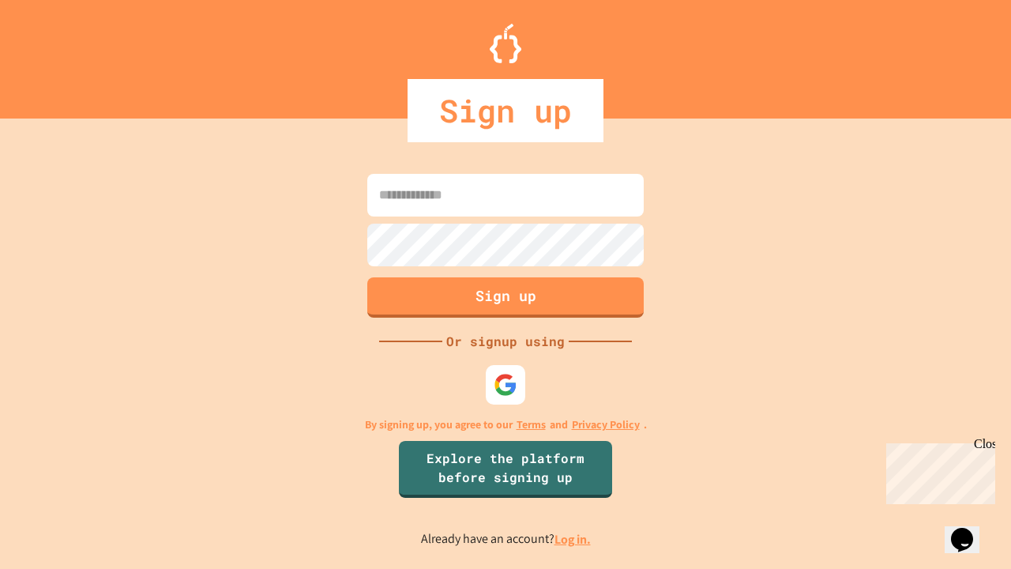
click at [573, 539] on link "Log in." at bounding box center [572, 539] width 36 height 17
